Goal: Information Seeking & Learning: Learn about a topic

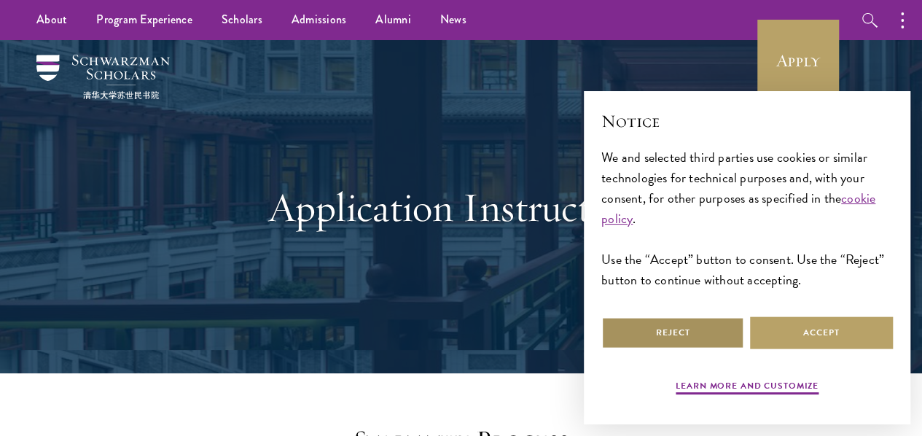
click at [674, 331] on button "Reject" at bounding box center [672, 332] width 143 height 33
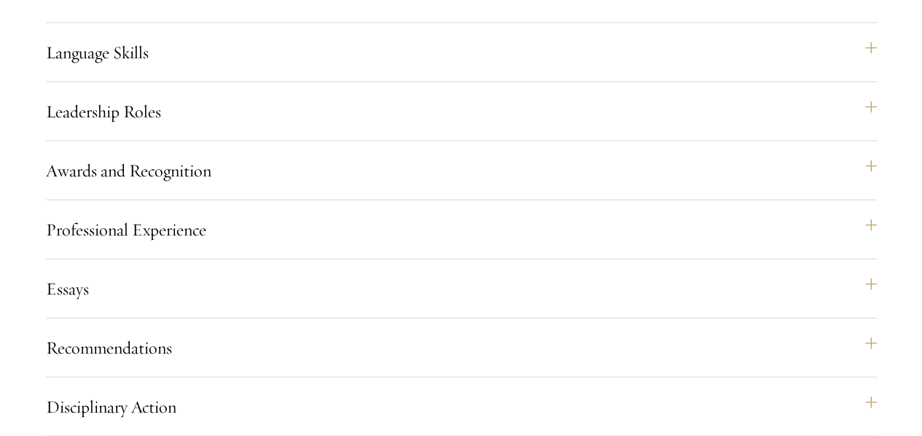
scroll to position [1521, 0]
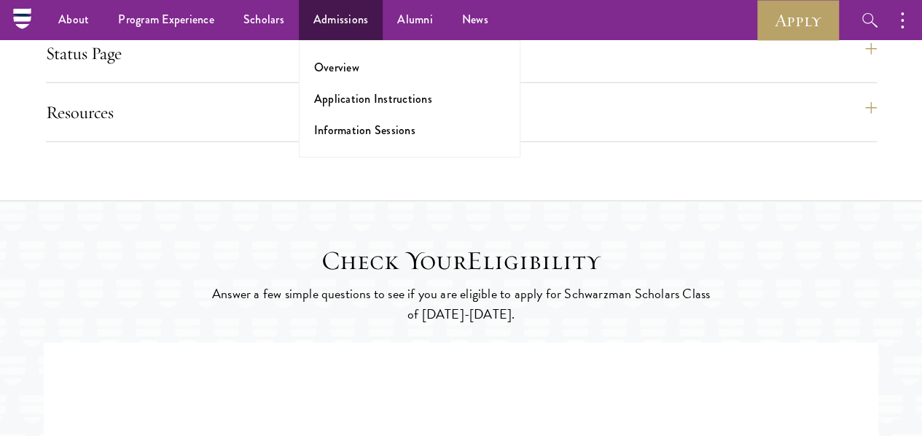
scroll to position [2064, 0]
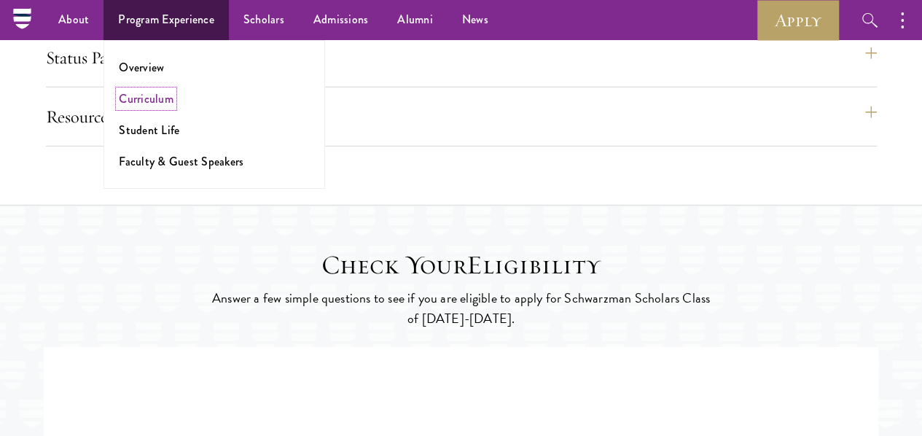
click at [155, 99] on link "Curriculum" at bounding box center [146, 98] width 55 height 17
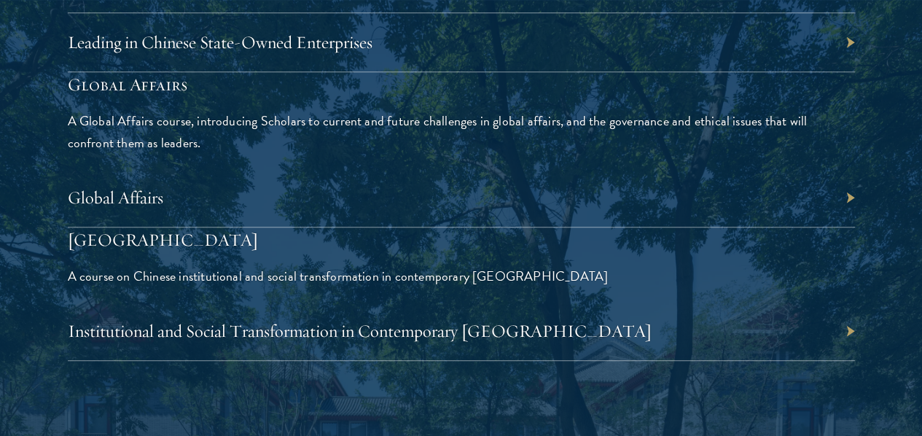
scroll to position [3387, 0]
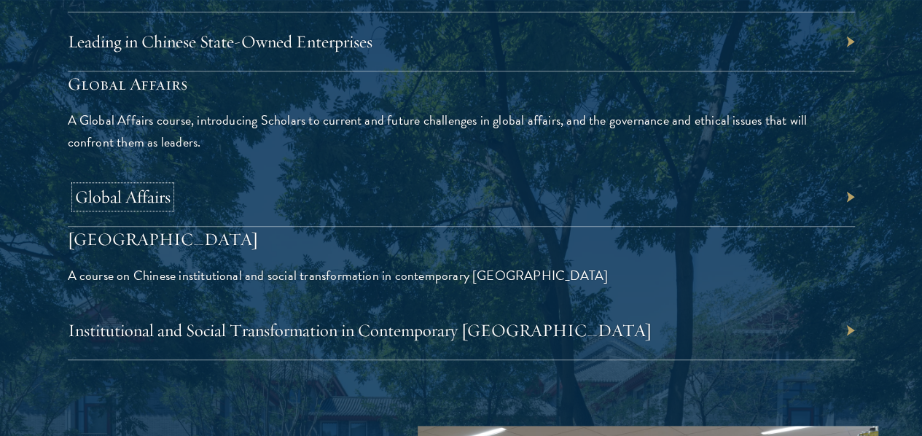
click at [171, 186] on link "Global Affairs" at bounding box center [122, 197] width 95 height 22
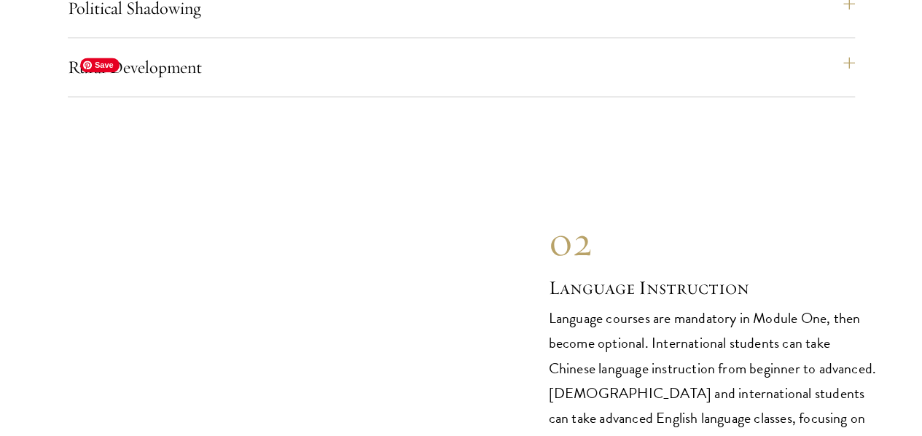
scroll to position [6563, 0]
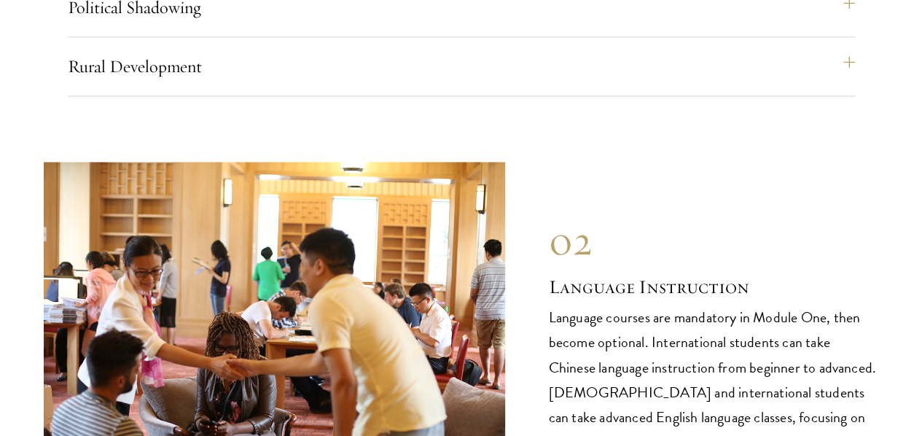
click at [658, 305] on p "Language courses are mandatory in Module One, then become optional. Internation…" at bounding box center [714, 379] width 330 height 149
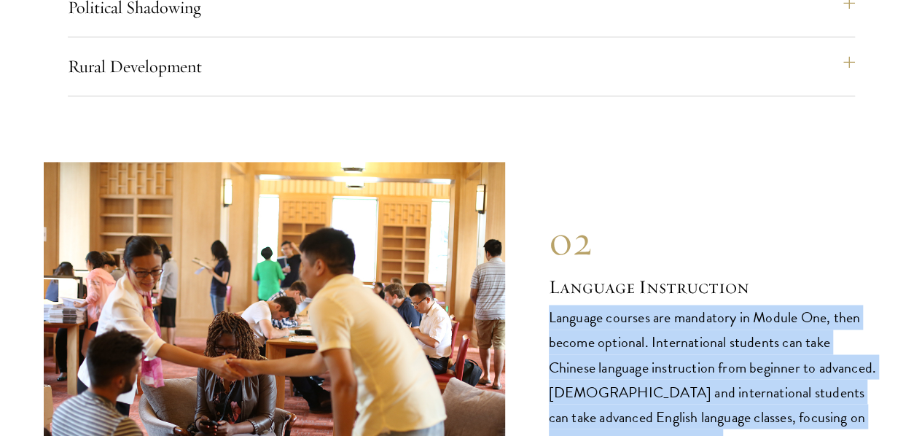
click at [658, 305] on p "Language courses are mandatory in Module One, then become optional. Internation…" at bounding box center [714, 379] width 330 height 149
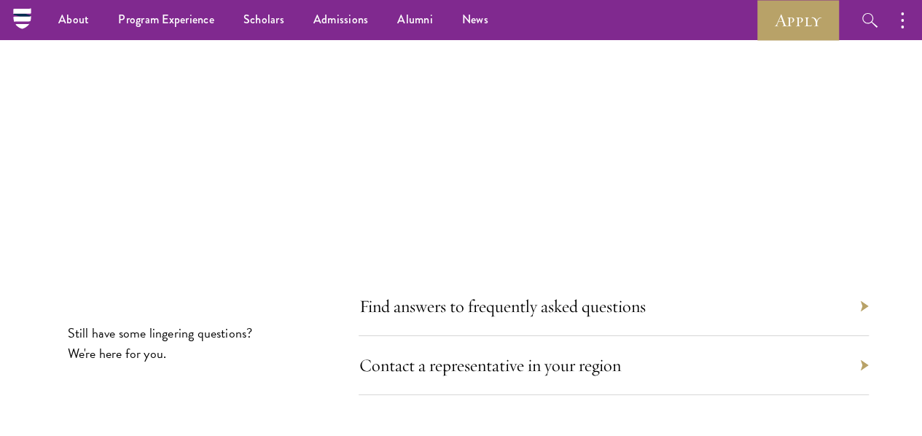
scroll to position [7986, 0]
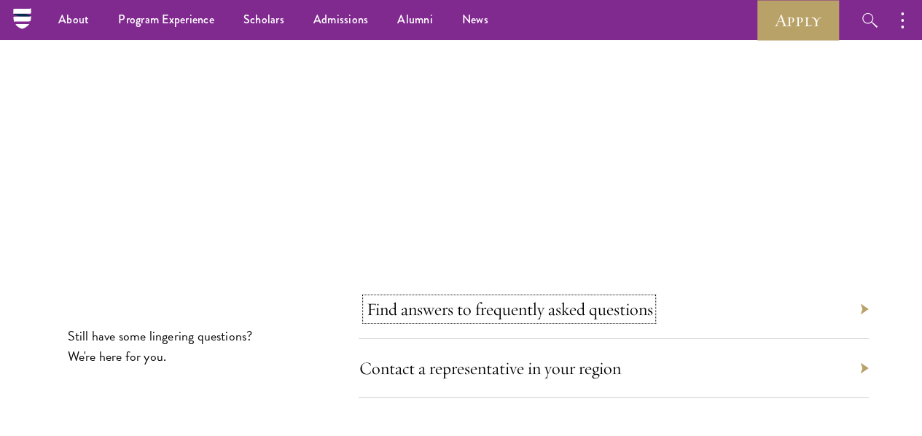
click at [518, 298] on link "Find answers to frequently asked questions" at bounding box center [509, 309] width 286 height 22
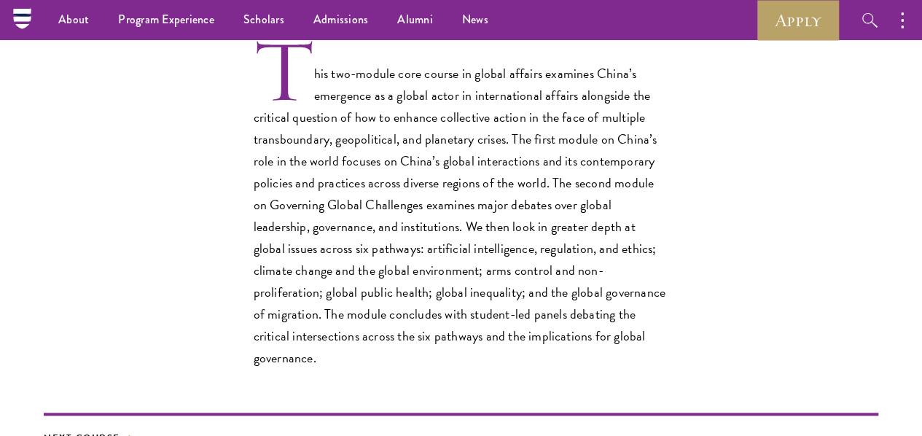
scroll to position [452, 0]
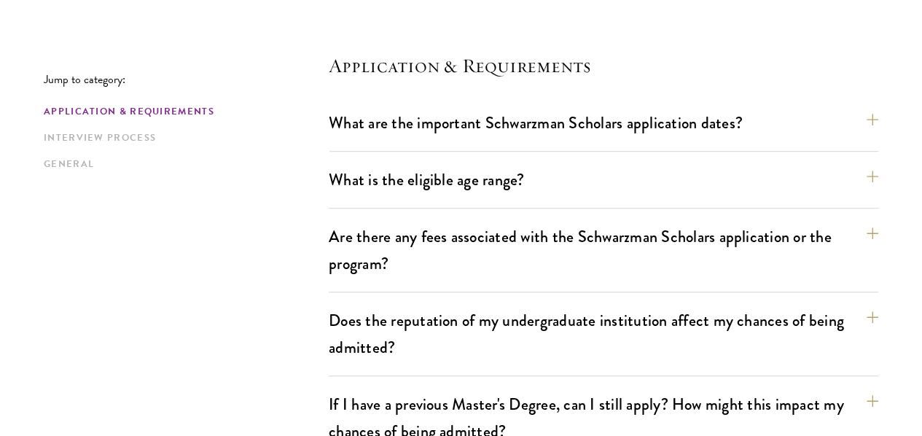
scroll to position [394, 0]
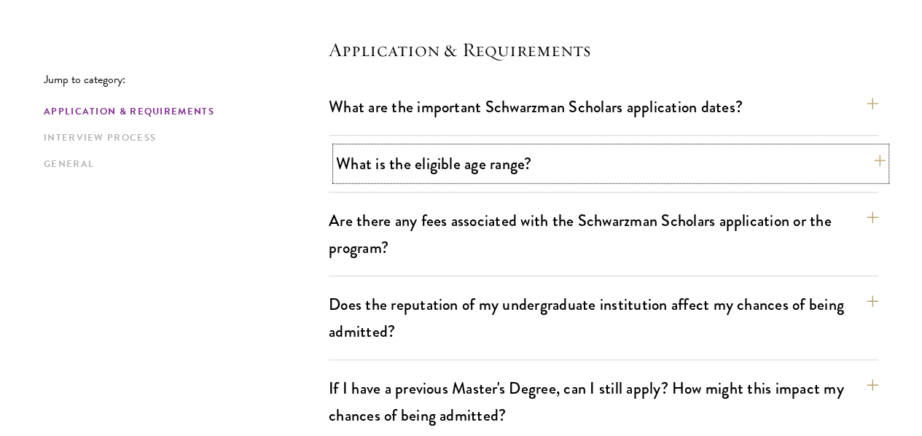
click at [482, 157] on button "What is the eligible age range?" at bounding box center [611, 163] width 550 height 33
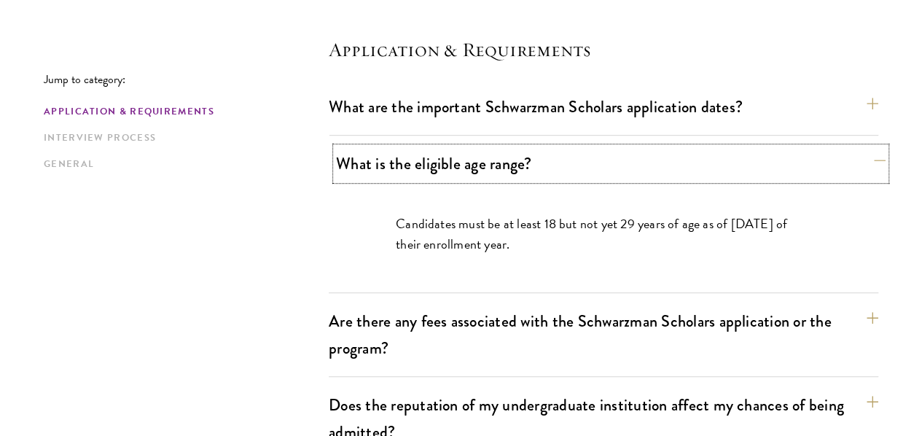
click at [456, 158] on button "What is the eligible age range?" at bounding box center [611, 163] width 550 height 33
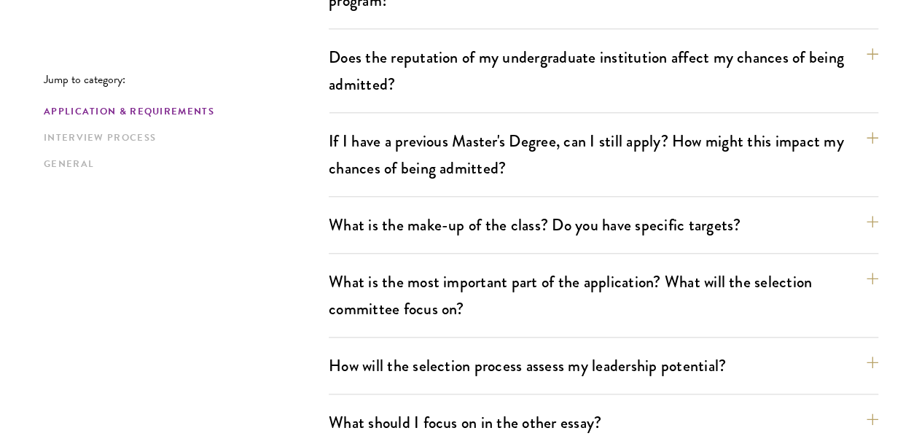
scroll to position [646, 0]
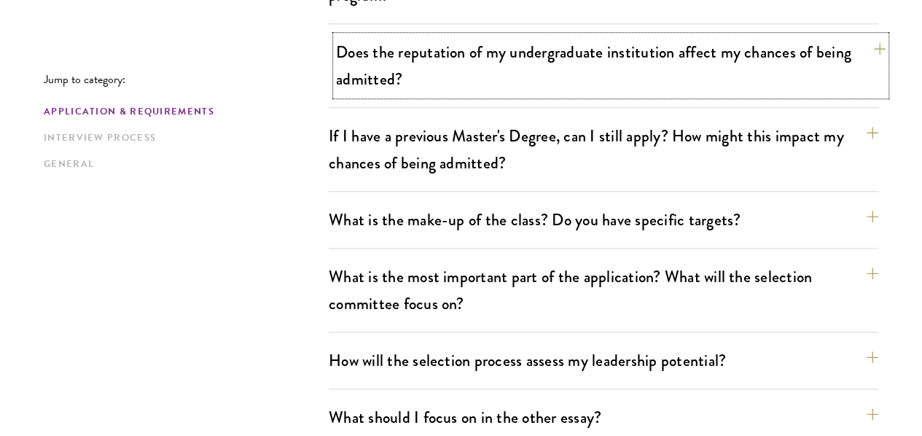
click at [457, 52] on button "Does the reputation of my undergraduate institution affect my chances of being …" at bounding box center [611, 66] width 550 height 60
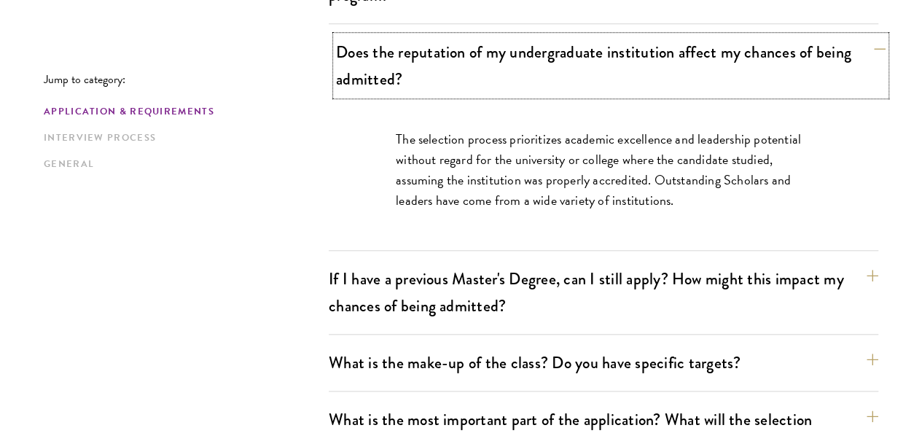
click at [457, 52] on button "Does the reputation of my undergraduate institution affect my chances of being …" at bounding box center [611, 66] width 550 height 60
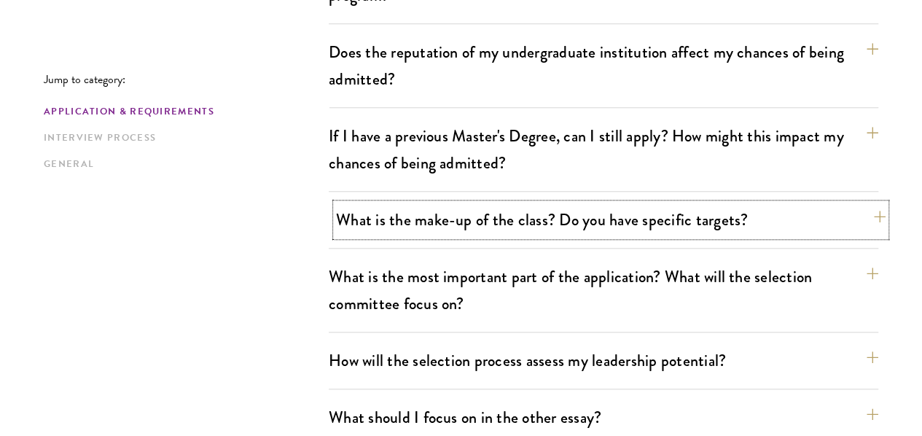
click at [742, 203] on button "What is the make-up of the class? Do you have specific targets?" at bounding box center [611, 219] width 550 height 33
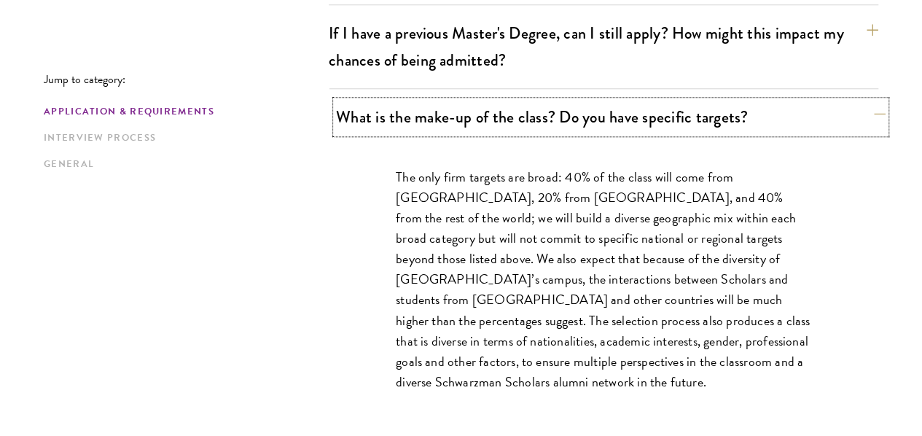
scroll to position [763, 0]
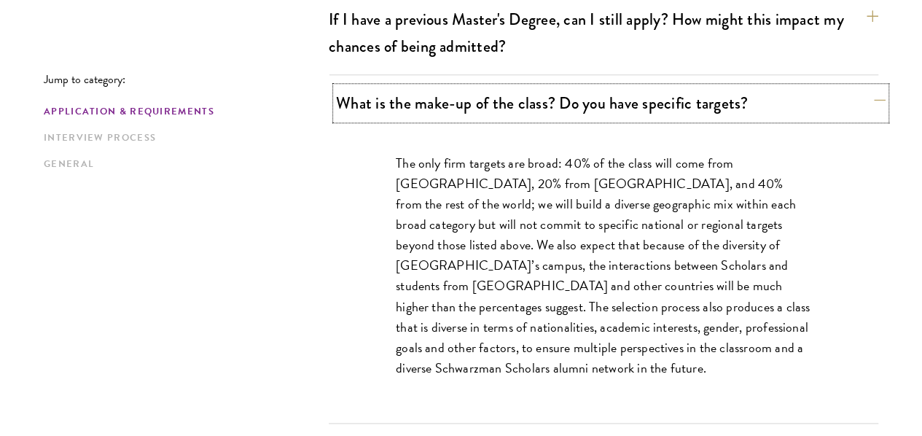
click at [652, 87] on button "What is the make-up of the class? Do you have specific targets?" at bounding box center [611, 103] width 550 height 33
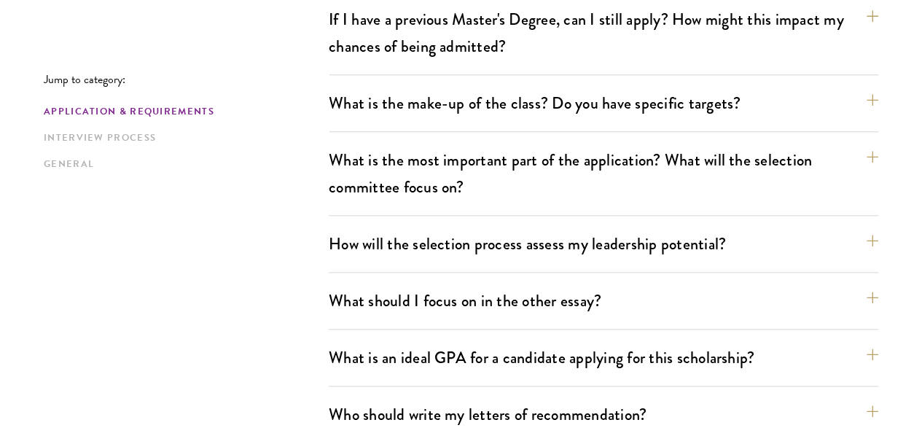
click at [704, 101] on div "What are the important Schwarzman Scholars application dates? Applicants who ho…" at bounding box center [604, 391] width 550 height 1338
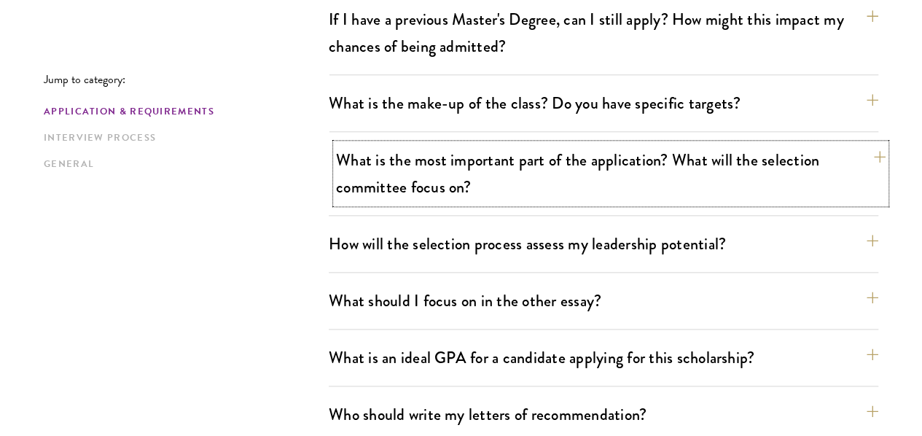
click at [708, 144] on button "What is the most important part of the application? What will the selection com…" at bounding box center [611, 174] width 550 height 60
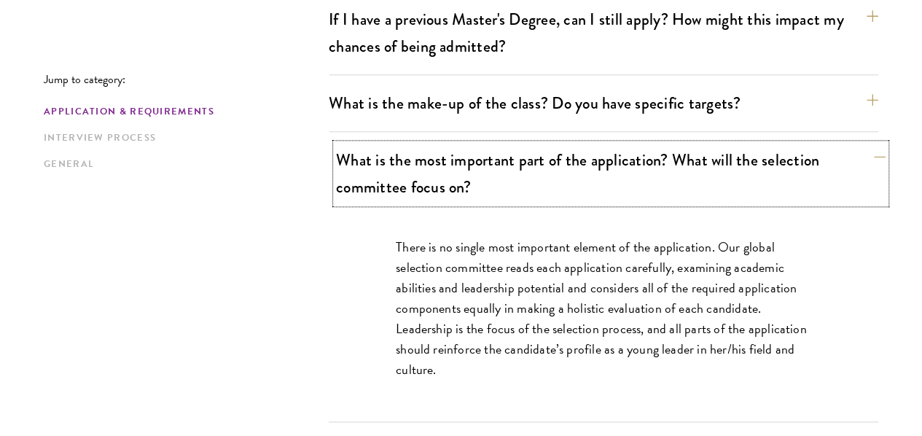
click at [708, 144] on button "What is the most important part of the application? What will the selection com…" at bounding box center [611, 174] width 550 height 60
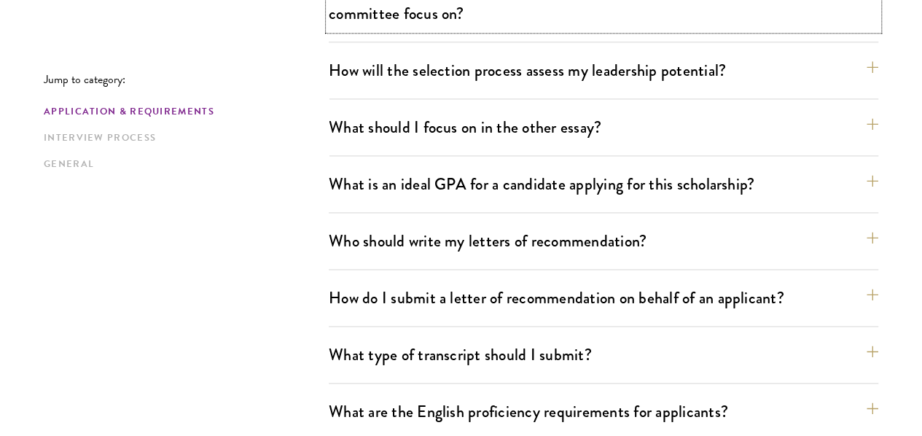
scroll to position [937, 0]
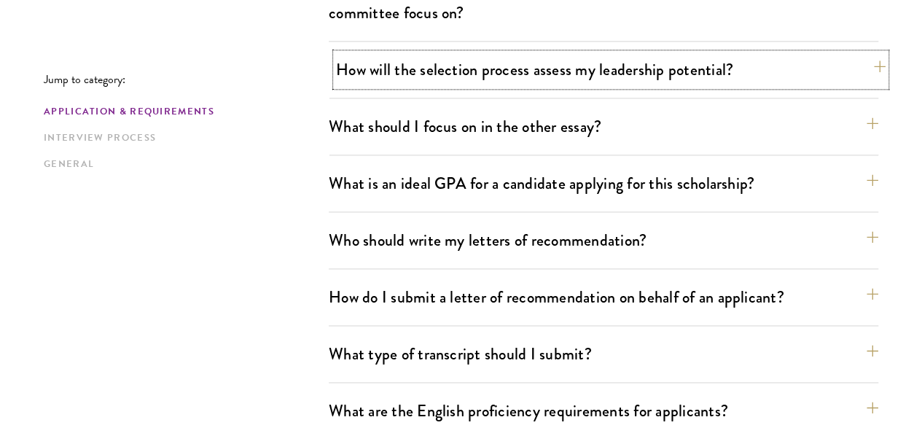
click at [682, 53] on button "How will the selection process assess my leadership potential?" at bounding box center [611, 69] width 550 height 33
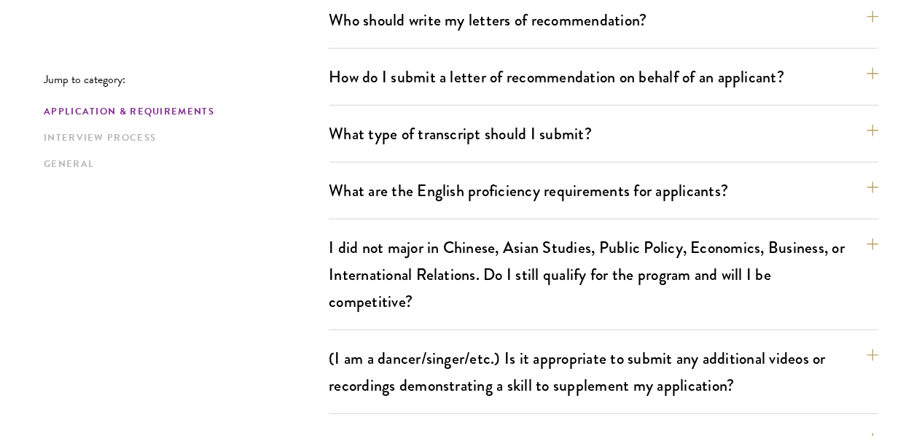
scroll to position [1925, 0]
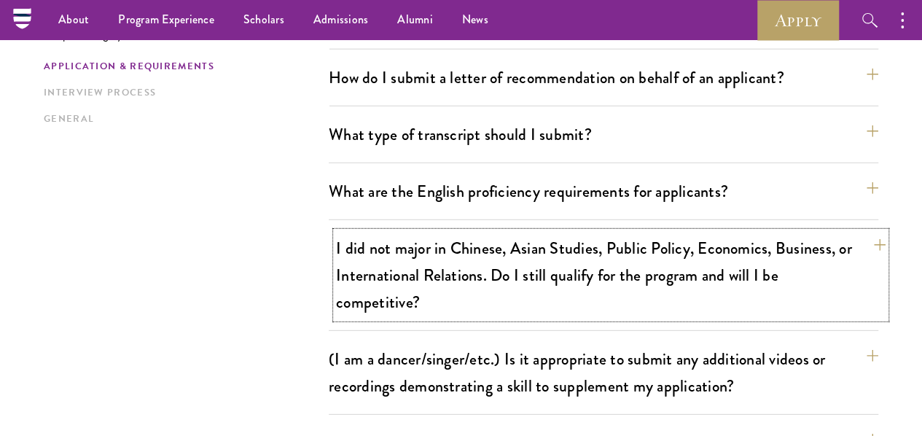
click at [773, 232] on button "I did not major in Chinese, Asian Studies, Public Policy, Economics, Business, …" at bounding box center [611, 275] width 550 height 87
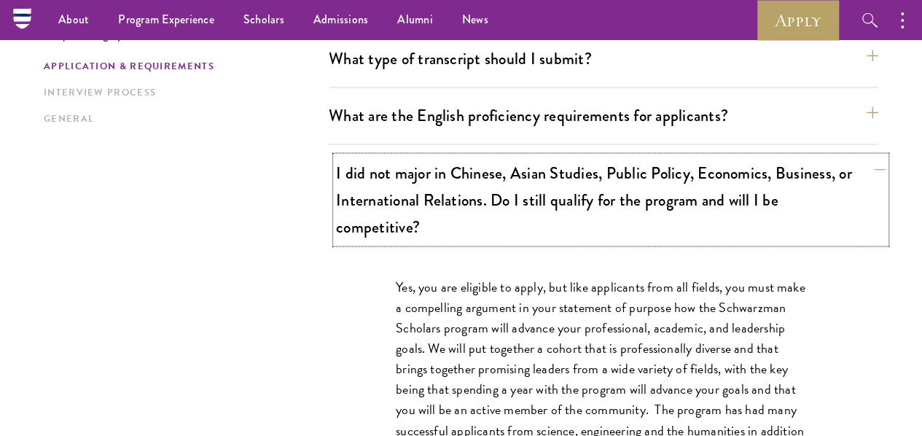
scroll to position [1156, 0]
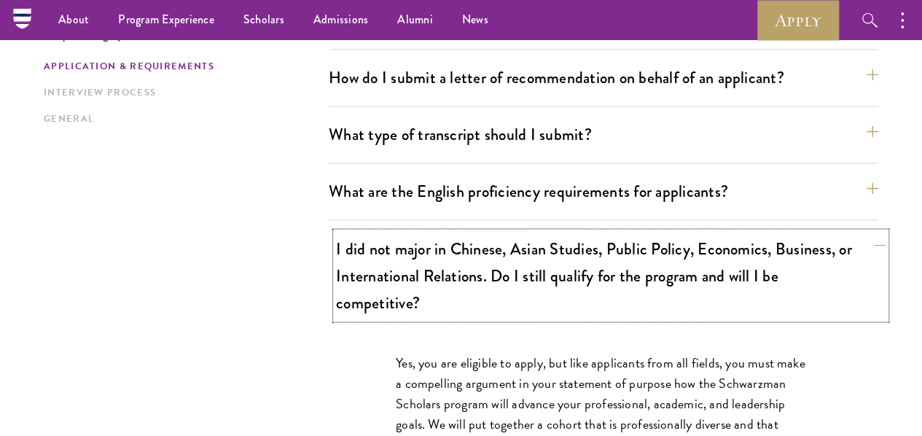
click at [773, 232] on button "I did not major in Chinese, Asian Studies, Public Policy, Economics, Business, …" at bounding box center [611, 275] width 550 height 87
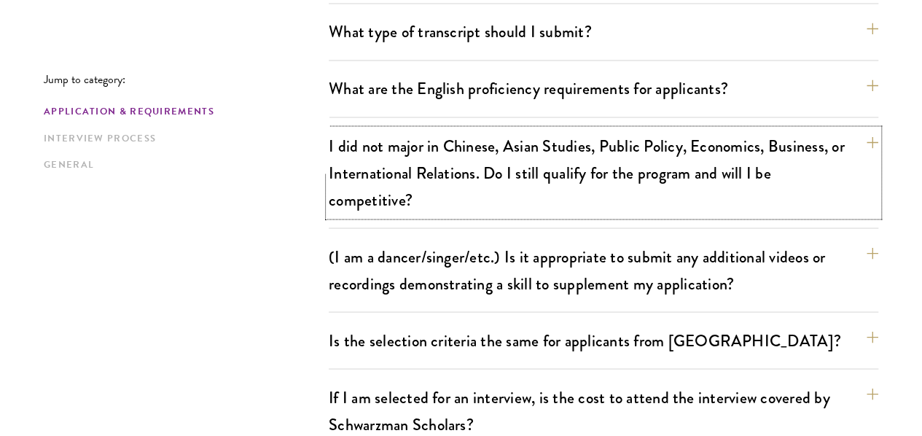
scroll to position [1287, 0]
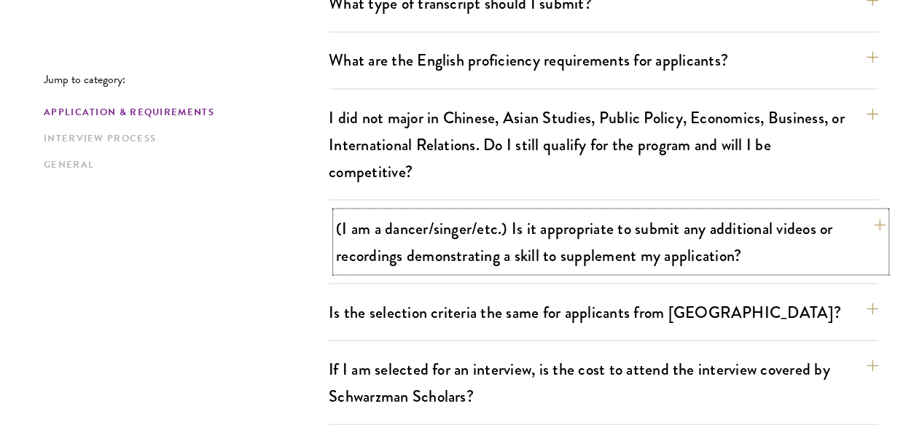
click at [771, 211] on button "(I am a dancer/singer/etc.) Is it appropriate to submit any additional videos o…" at bounding box center [611, 241] width 550 height 60
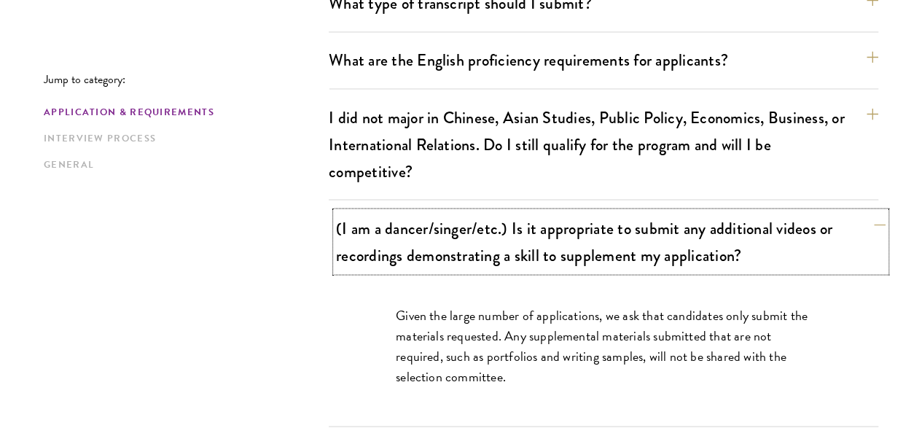
click at [771, 211] on button "(I am a dancer/singer/etc.) Is it appropriate to submit any additional videos o…" at bounding box center [611, 241] width 550 height 60
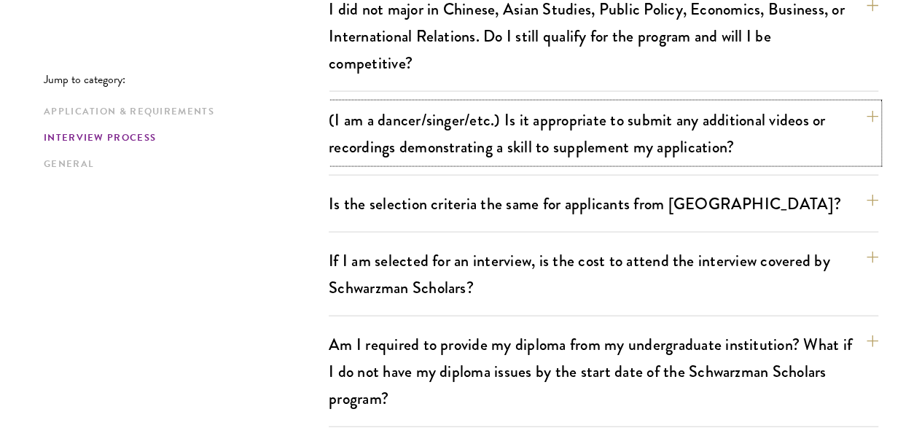
scroll to position [1396, 0]
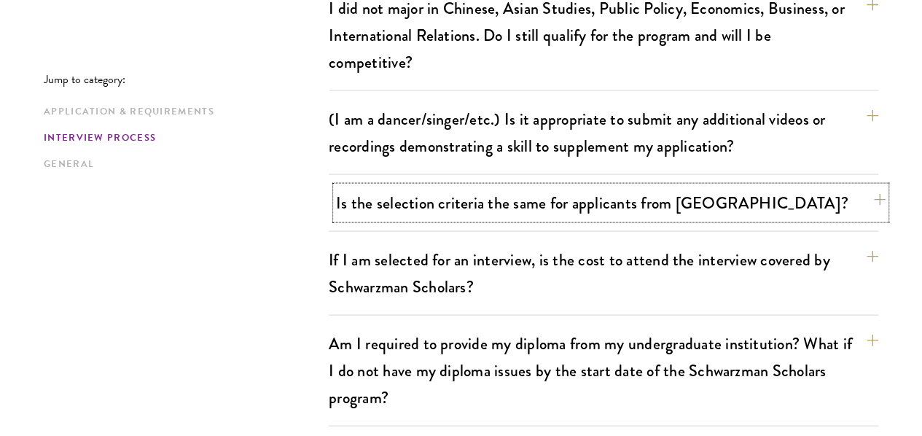
click at [744, 187] on button "Is the selection criteria the same for applicants from China?" at bounding box center [611, 203] width 550 height 33
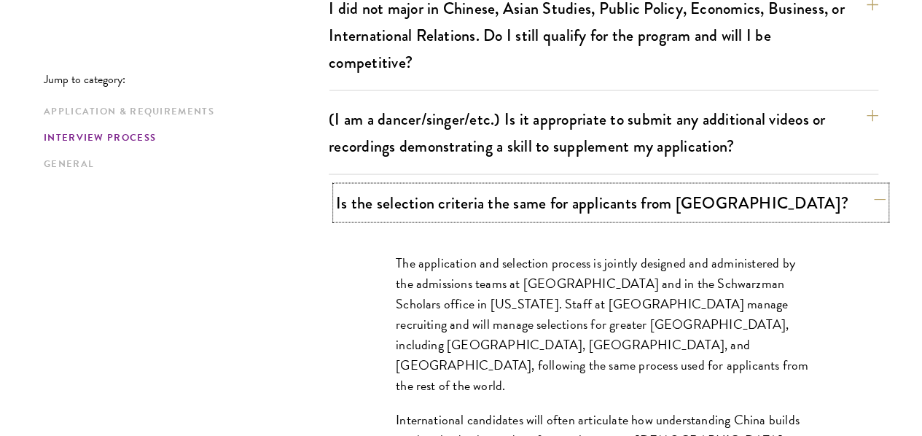
click at [747, 187] on button "Is the selection criteria the same for applicants from China?" at bounding box center [611, 203] width 550 height 33
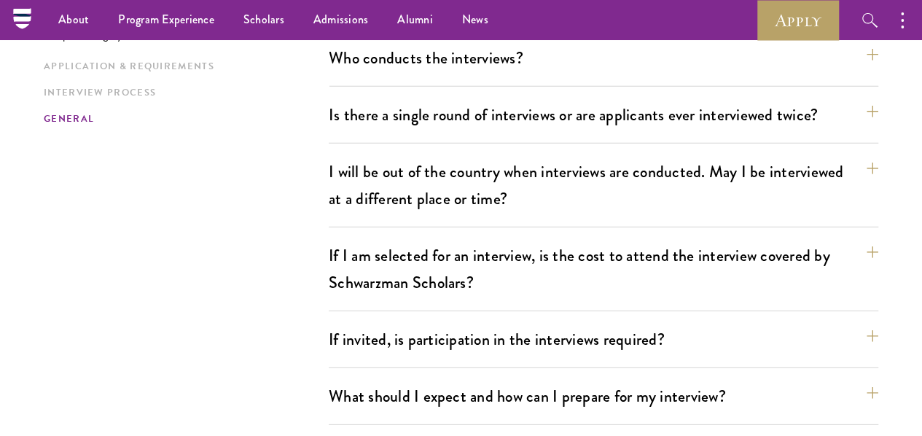
scroll to position [1891, 0]
click at [731, 240] on button "If I am selected for an interview, is the cost to attend the interview covered …" at bounding box center [611, 270] width 550 height 60
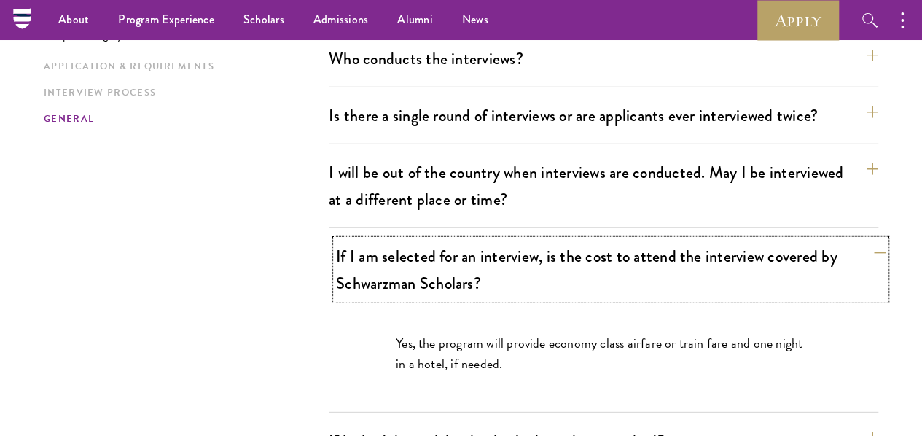
click at [731, 240] on button "If I am selected for an interview, is the cost to attend the interview covered …" at bounding box center [611, 270] width 550 height 60
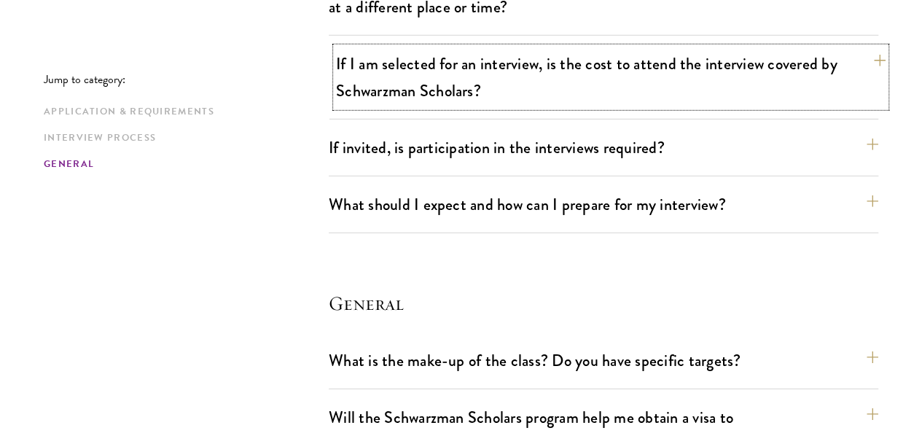
scroll to position [2084, 0]
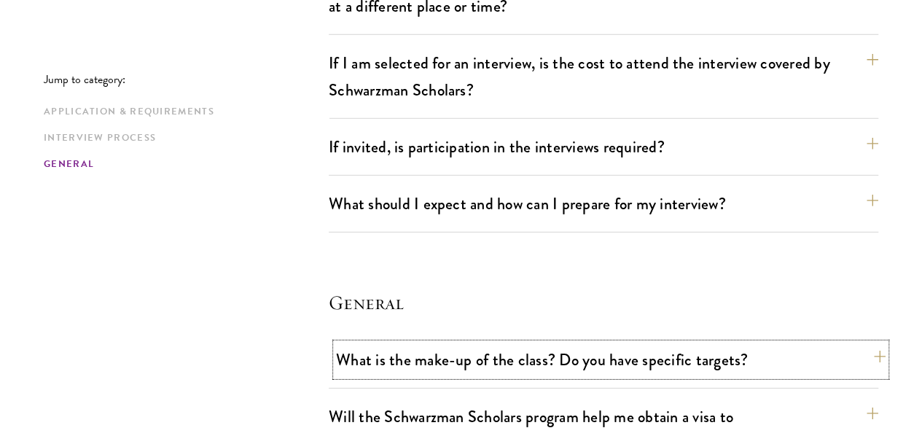
click at [781, 343] on button "What is the make-up of the class? Do you have specific targets?" at bounding box center [611, 359] width 550 height 33
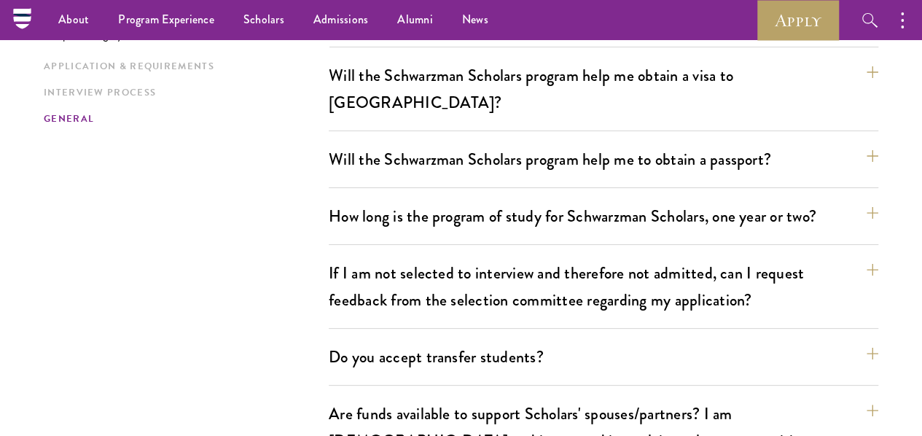
scroll to position [2716, 0]
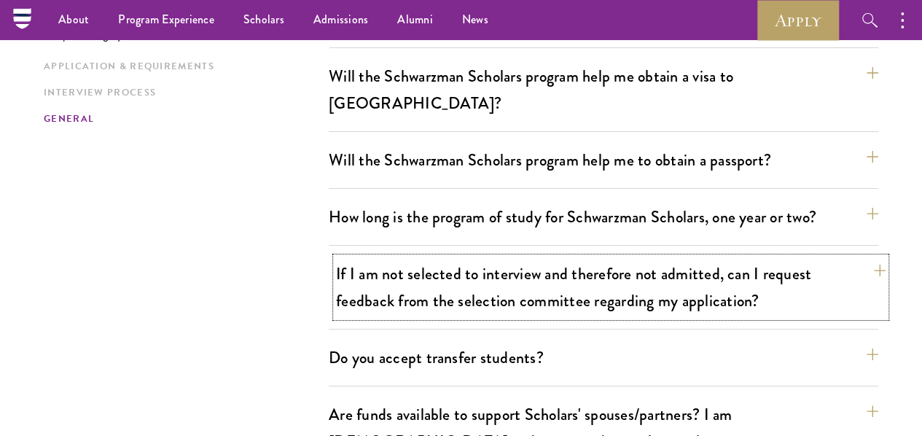
click at [752, 257] on button "If I am not selected to interview and therefore not admitted, can I request fee…" at bounding box center [611, 287] width 550 height 60
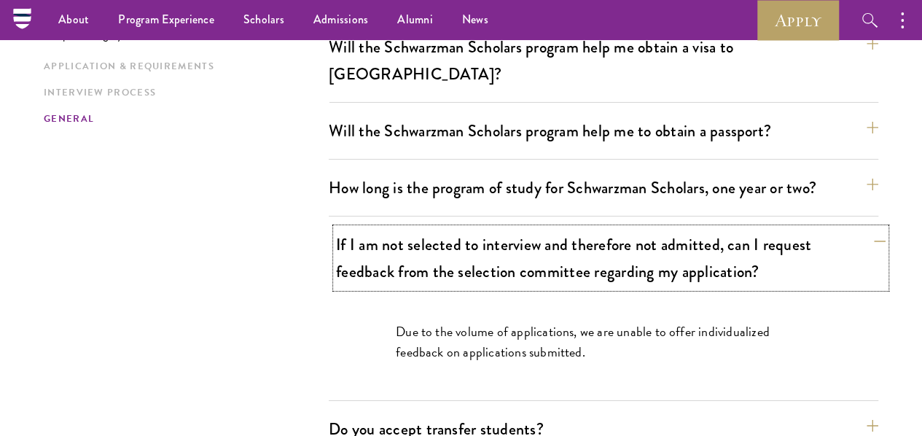
scroll to position [2425, 0]
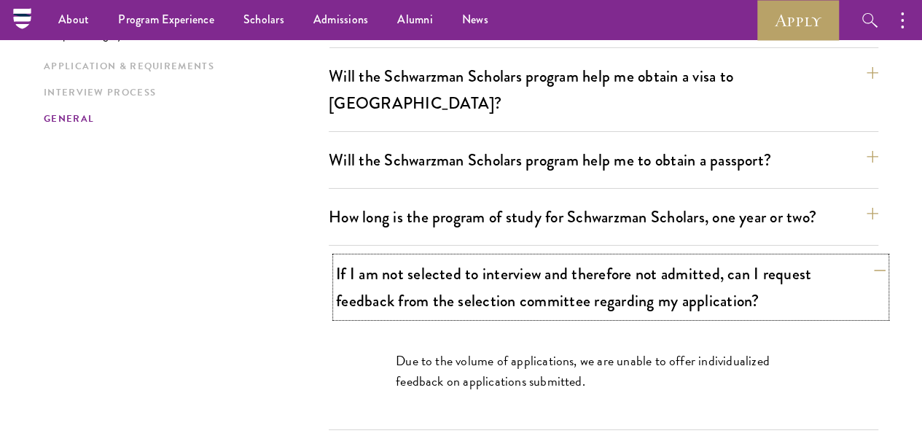
click at [752, 257] on button "If I am not selected to interview and therefore not admitted, can I request fee…" at bounding box center [611, 287] width 550 height 60
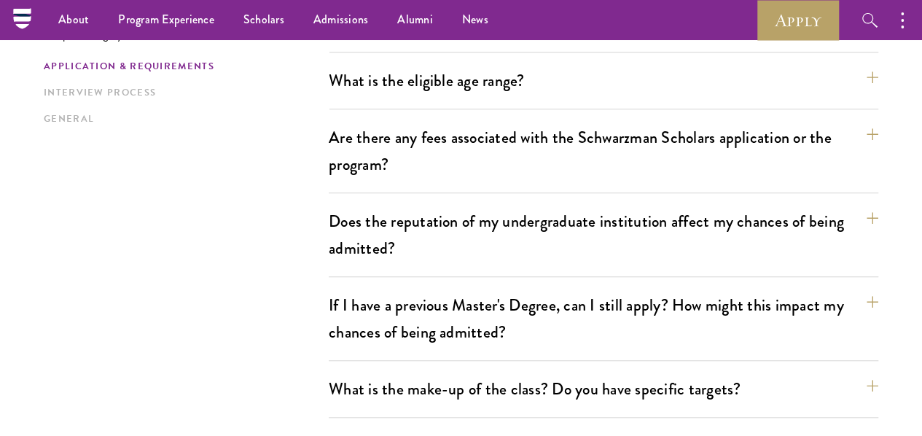
scroll to position [0, 0]
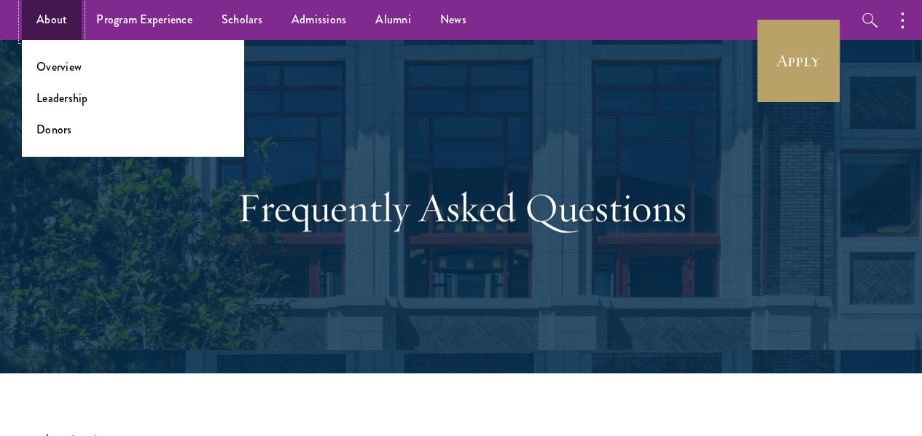
click at [48, 24] on link "About" at bounding box center [52, 20] width 60 height 40
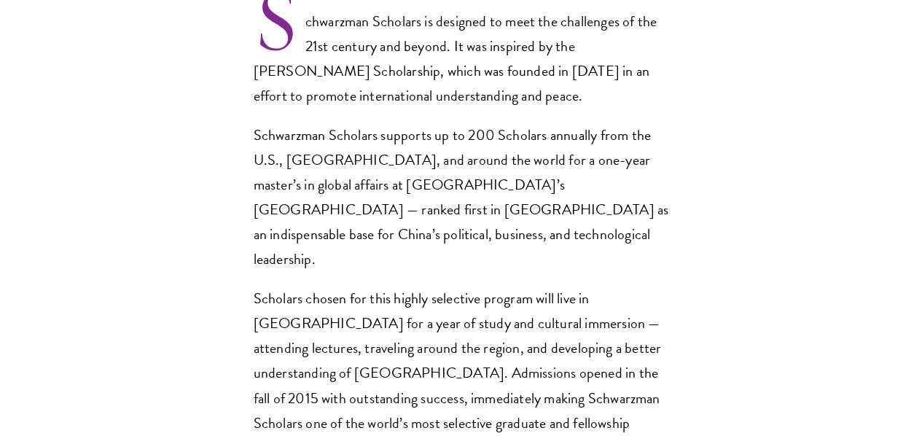
scroll to position [1007, 0]
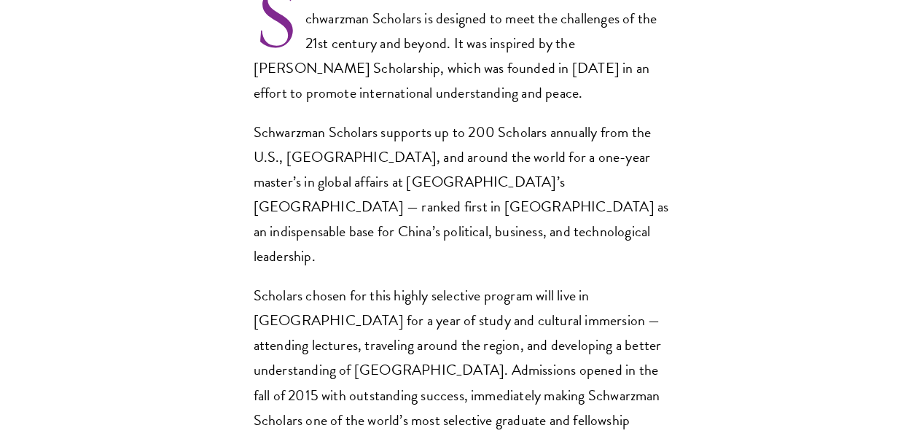
click at [372, 105] on p "Schwarzman Scholars is designed to meet the challenges of the 21st century and …" at bounding box center [462, 55] width 416 height 99
drag, startPoint x: 372, startPoint y: 172, endPoint x: 422, endPoint y: 187, distance: 52.6
click at [422, 105] on p "Schwarzman Scholars is designed to meet the challenges of the 21st century and …" at bounding box center [462, 55] width 416 height 99
click at [381, 228] on p "Schwarzman Scholars supports up to 200 Scholars annually from the U.S., China, …" at bounding box center [462, 194] width 416 height 149
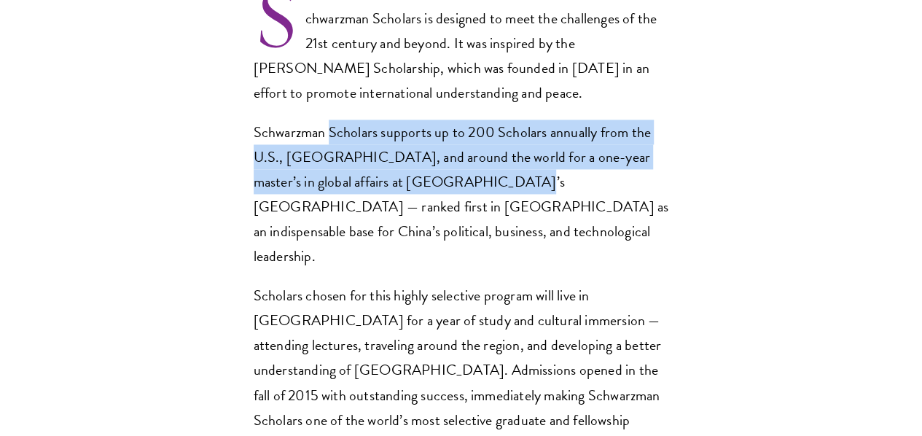
drag, startPoint x: 381, startPoint y: 228, endPoint x: 519, endPoint y: 275, distance: 145.5
click at [519, 268] on p "Schwarzman Scholars supports up to 200 Scholars annually from the U.S., China, …" at bounding box center [462, 194] width 416 height 149
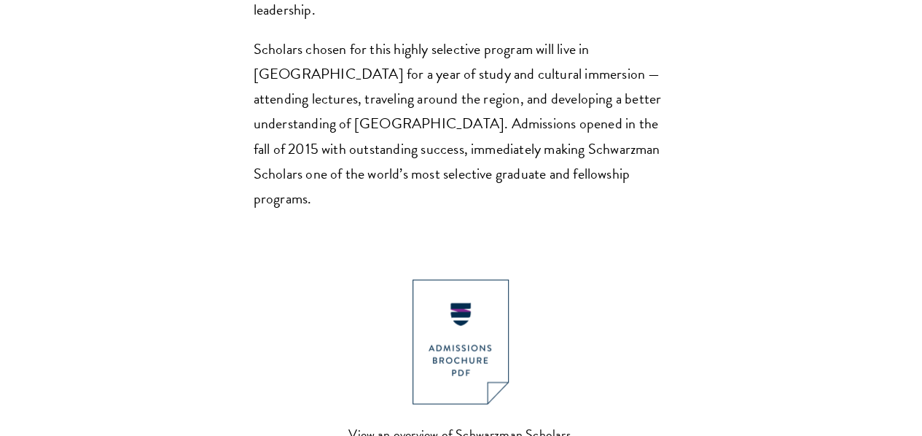
scroll to position [1255, 0]
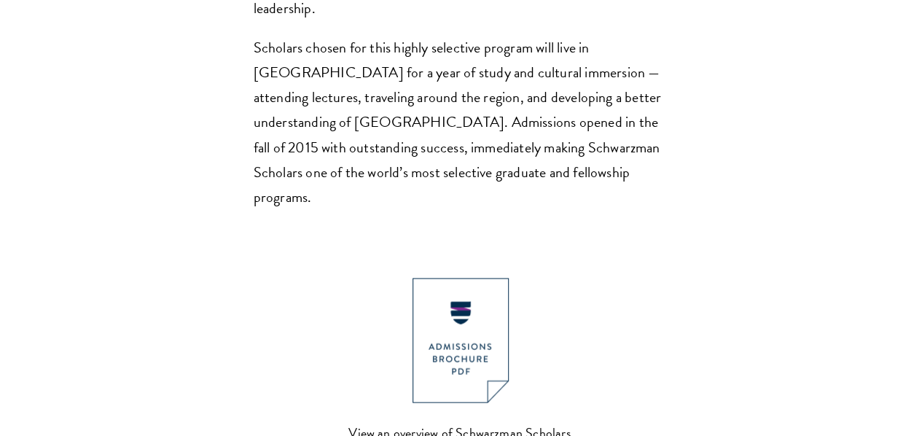
click at [377, 178] on p "Scholars chosen for this highly selective program will live in Beijing for a ye…" at bounding box center [462, 121] width 416 height 173
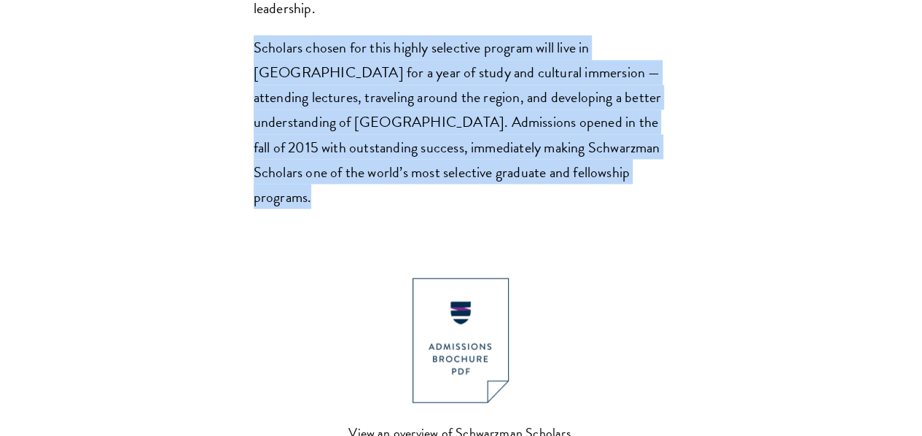
click at [377, 178] on p "Scholars chosen for this highly selective program will live in Beijing for a ye…" at bounding box center [462, 121] width 416 height 173
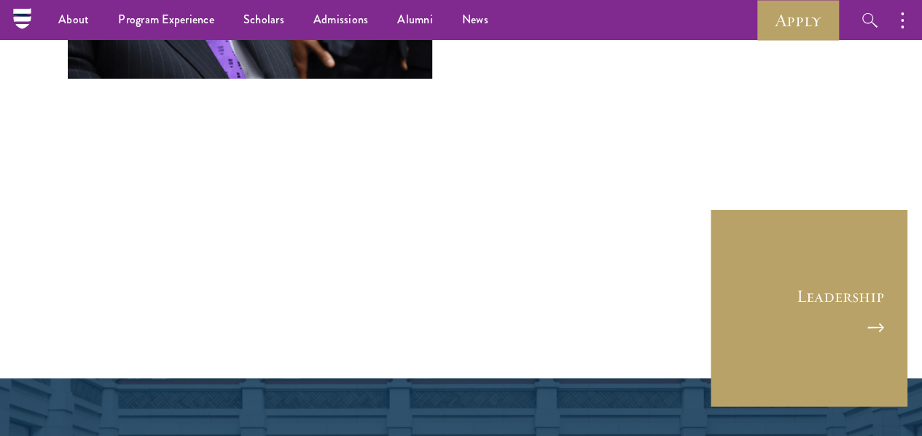
scroll to position [5227, 0]
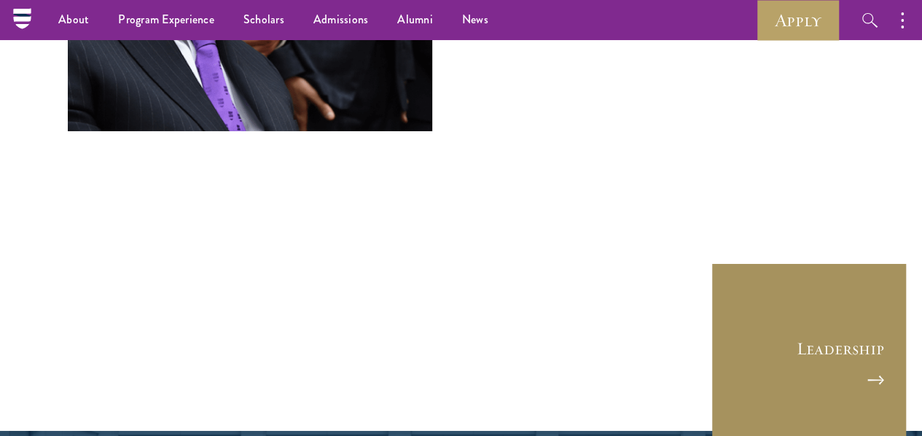
click at [804, 284] on link "Leadership" at bounding box center [809, 360] width 197 height 197
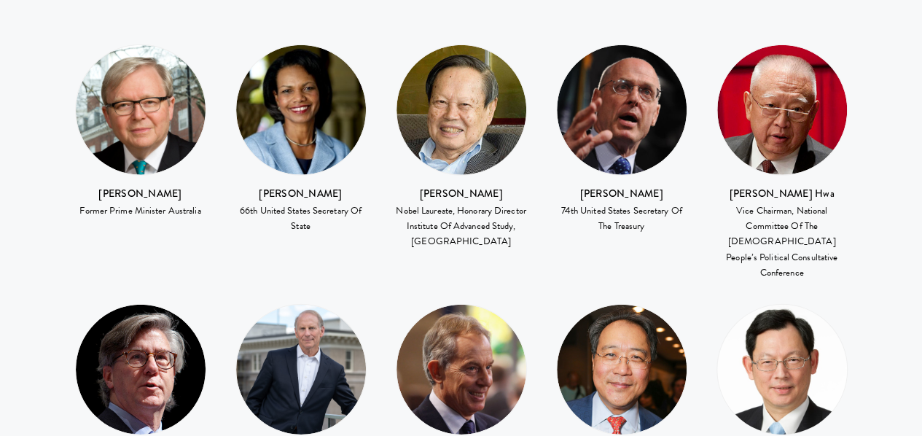
scroll to position [1998, 0]
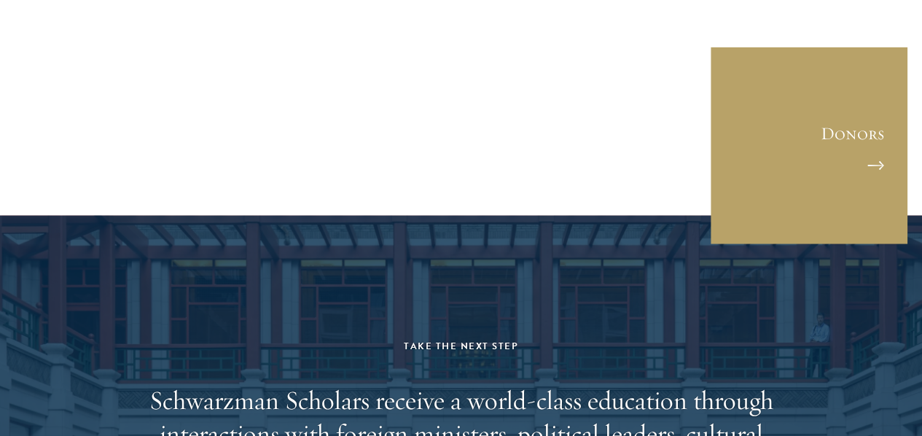
scroll to position [4483, 0]
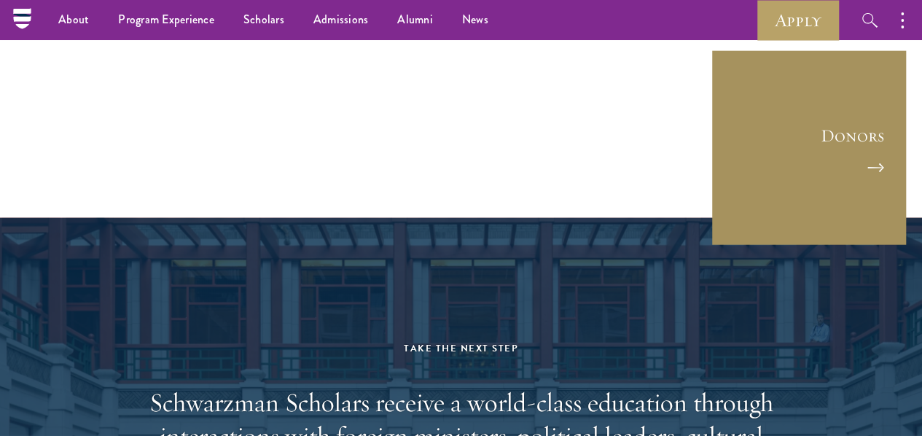
click at [816, 74] on link "Donors" at bounding box center [809, 148] width 197 height 197
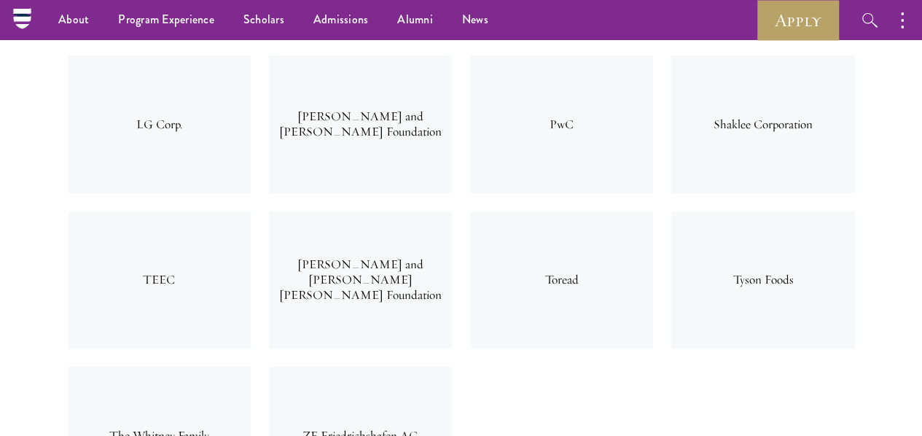
scroll to position [5726, 0]
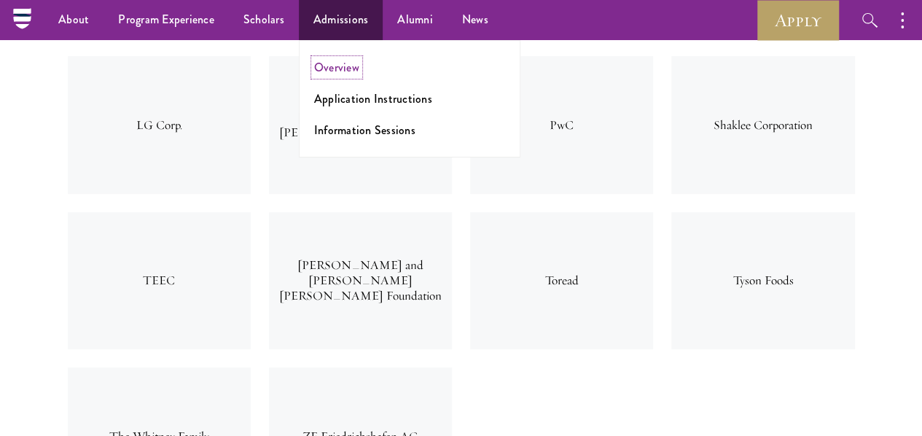
click at [346, 71] on link "Overview" at bounding box center [336, 67] width 45 height 17
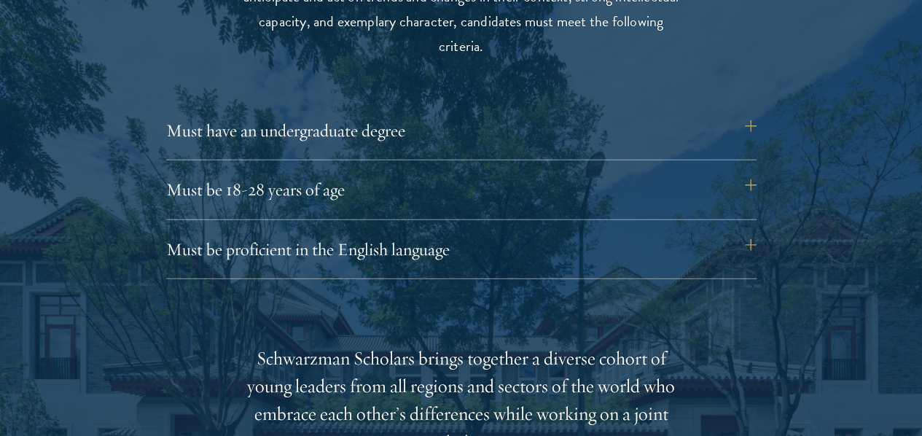
scroll to position [2001, 0]
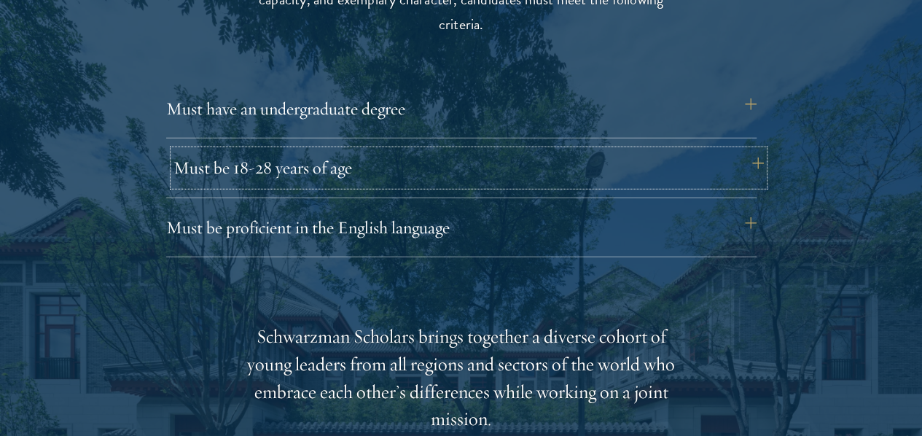
click at [749, 150] on button "Must be 18-28 years of age" at bounding box center [468, 167] width 590 height 35
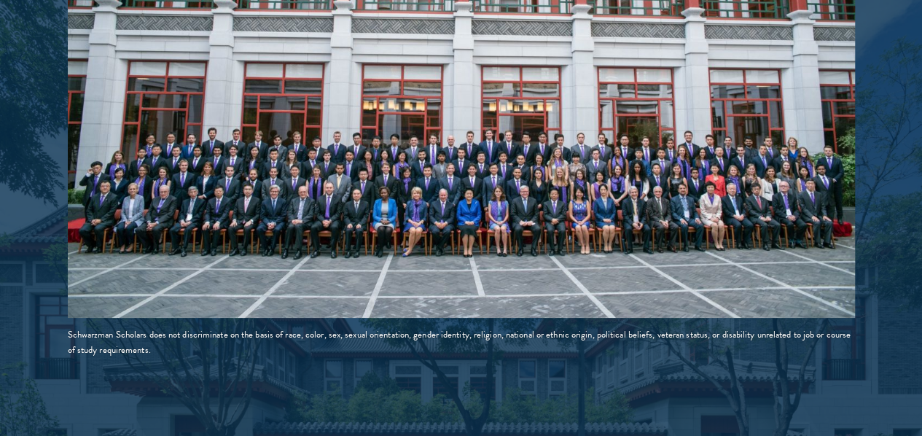
scroll to position [3162, 0]
